Goal: Information Seeking & Learning: Learn about a topic

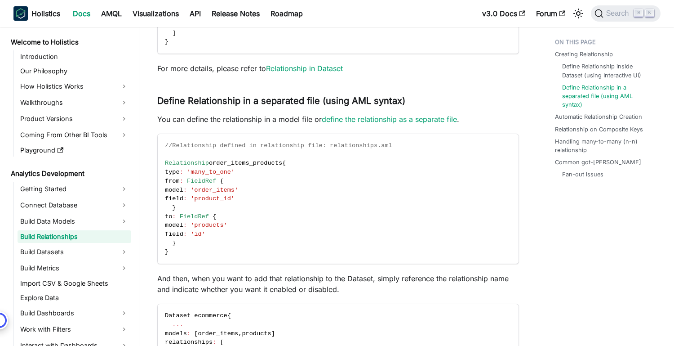
scroll to position [809, 0]
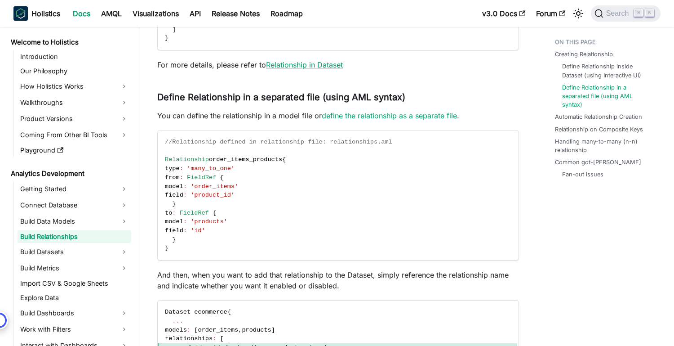
click at [313, 66] on link "Relationship in Dataset" at bounding box center [304, 64] width 77 height 9
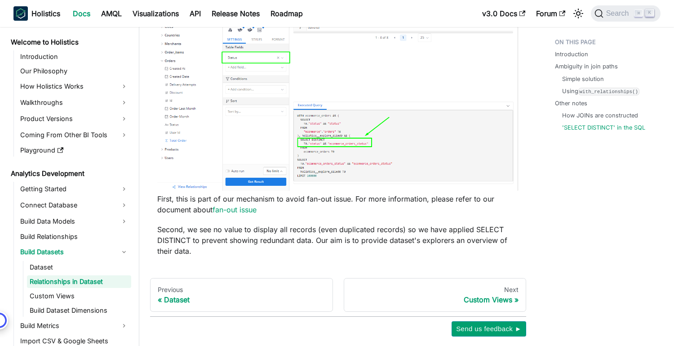
scroll to position [2658, 0]
click at [249, 213] on link "fan-out issue" at bounding box center [235, 208] width 44 height 9
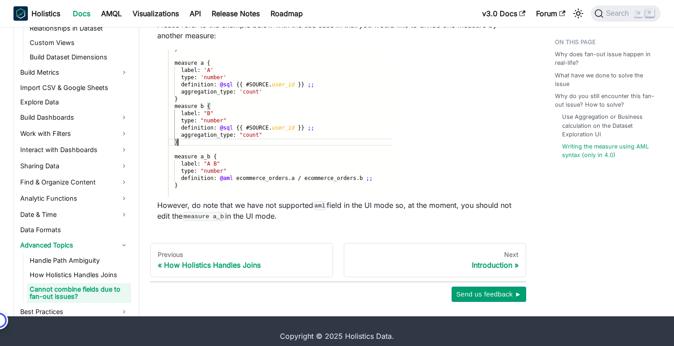
scroll to position [2440, 0]
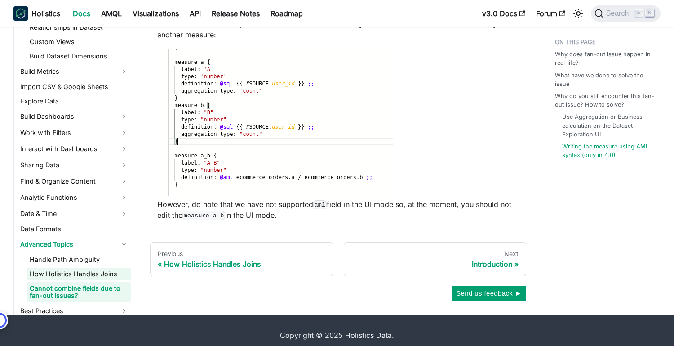
click at [90, 267] on link "How Holistics Handles Joins" at bounding box center [79, 273] width 104 height 13
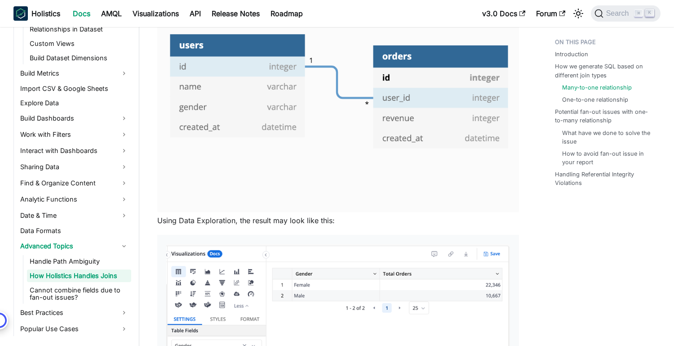
scroll to position [298, 0]
